Goal: Task Accomplishment & Management: Use online tool/utility

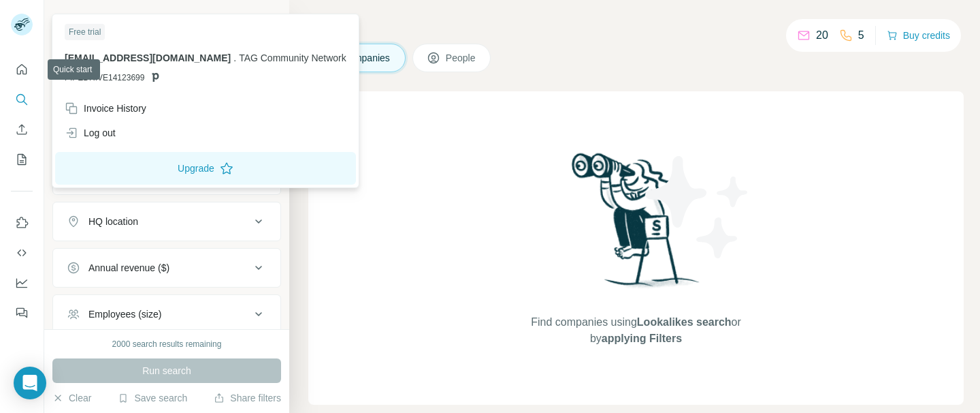
click at [20, 22] on rect at bounding box center [22, 25] width 22 height 22
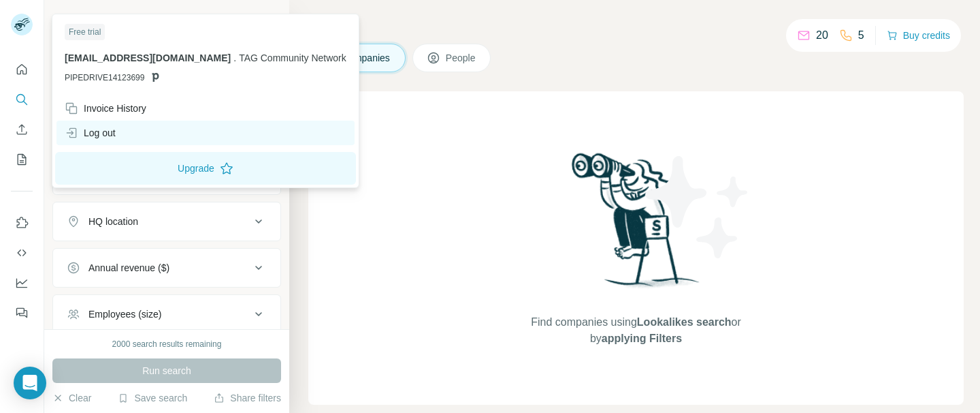
click at [104, 136] on div "Log out" at bounding box center [90, 133] width 51 height 14
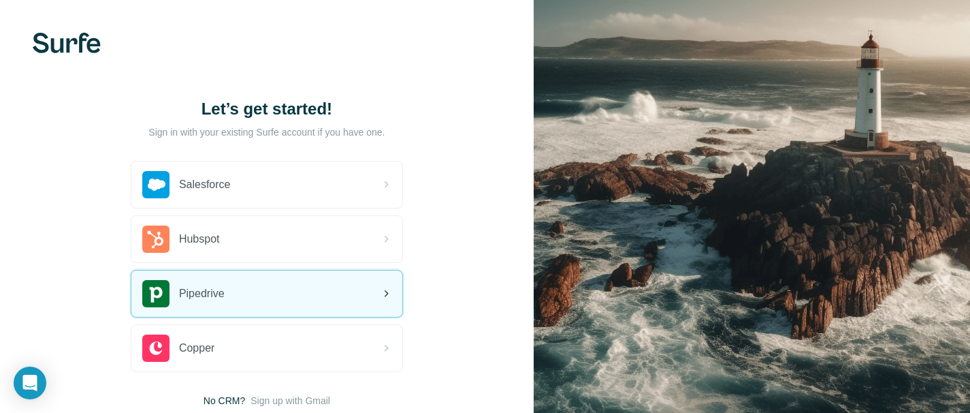
click at [387, 293] on icon at bounding box center [387, 293] width 4 height 7
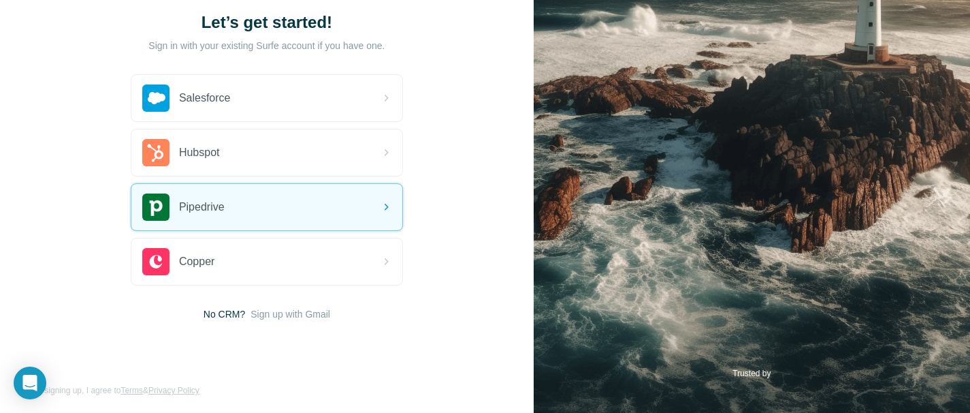
scroll to position [93, 0]
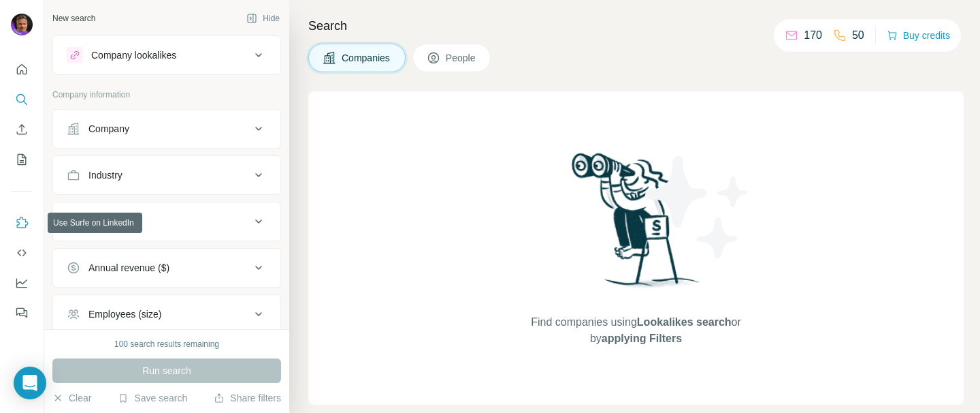
click at [26, 219] on icon "Use Surfe on LinkedIn" at bounding box center [22, 223] width 14 height 14
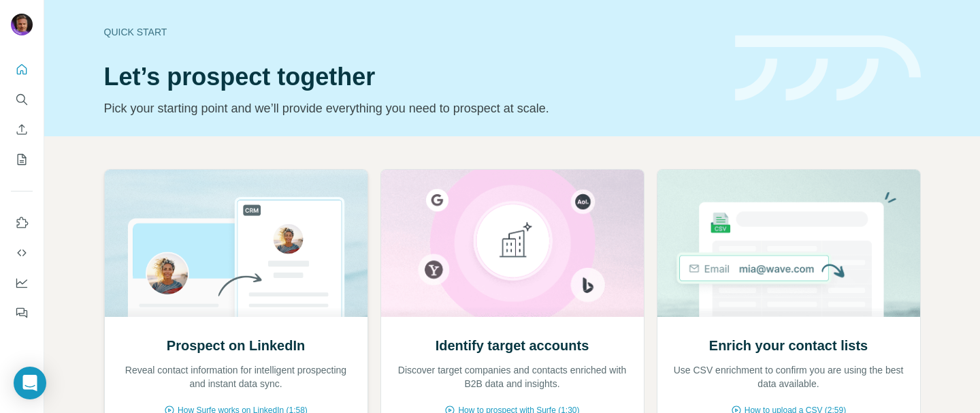
click at [233, 256] on img at bounding box center [236, 243] width 264 height 147
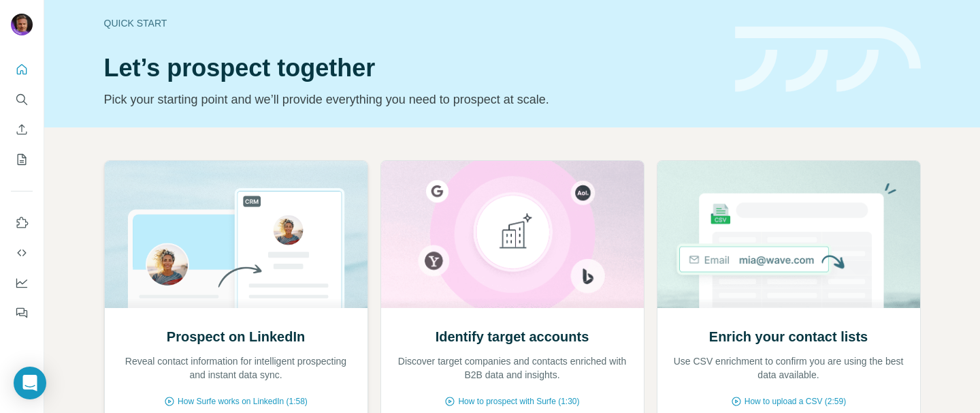
scroll to position [173, 0]
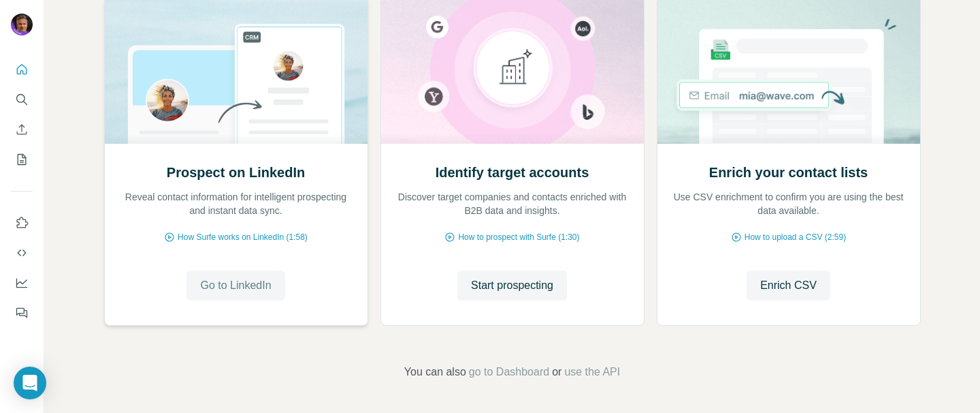
click at [243, 278] on span "Go to LinkedIn" at bounding box center [235, 285] width 71 height 16
